Goal: Navigation & Orientation: Find specific page/section

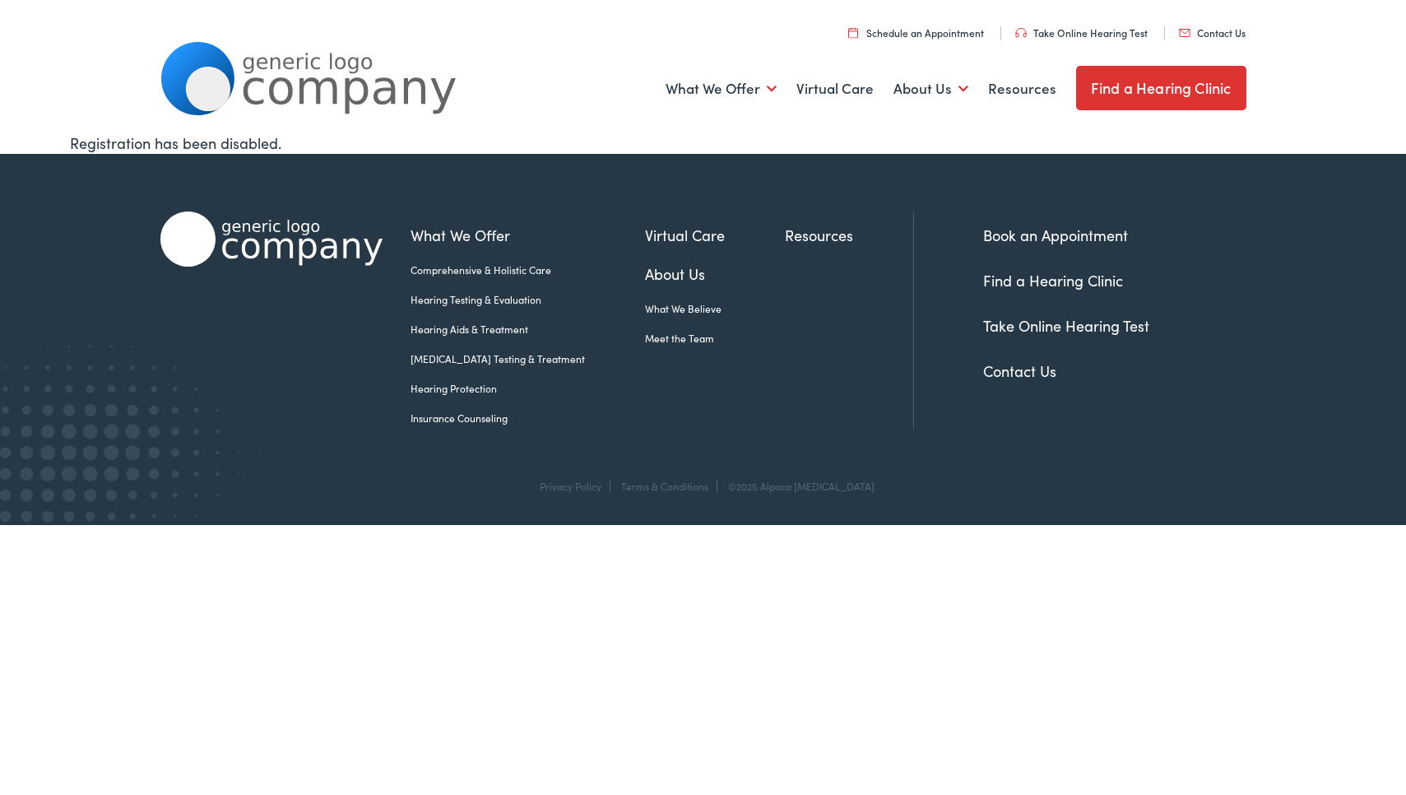
click at [1149, 100] on link "Find a Hearing Clinic" at bounding box center [1161, 88] width 170 height 44
